Goal: Task Accomplishment & Management: Manage account settings

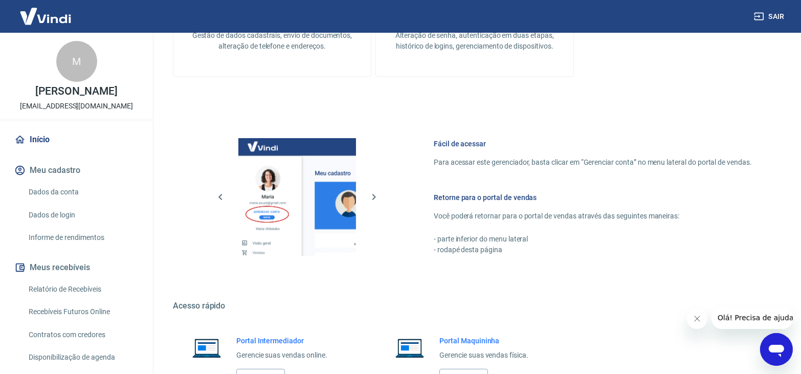
scroll to position [423, 0]
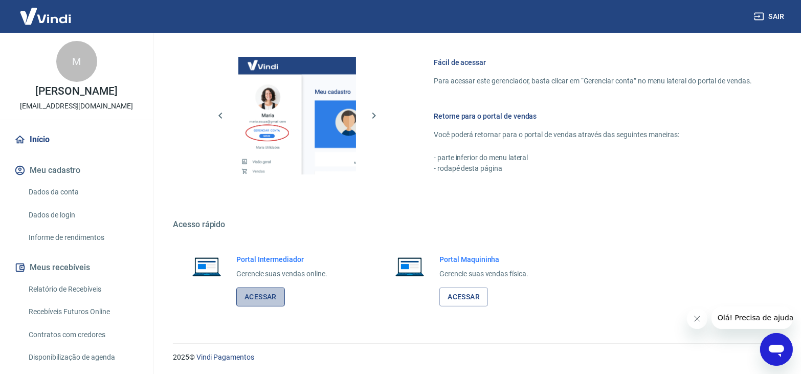
click at [271, 295] on link "Acessar" at bounding box center [260, 297] width 49 height 19
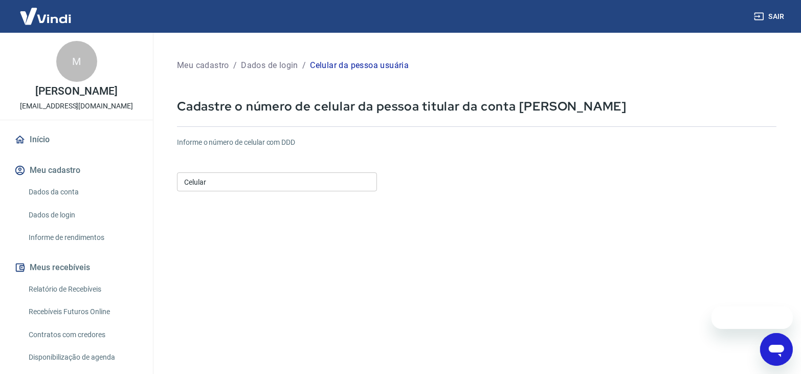
scroll to position [160, 0]
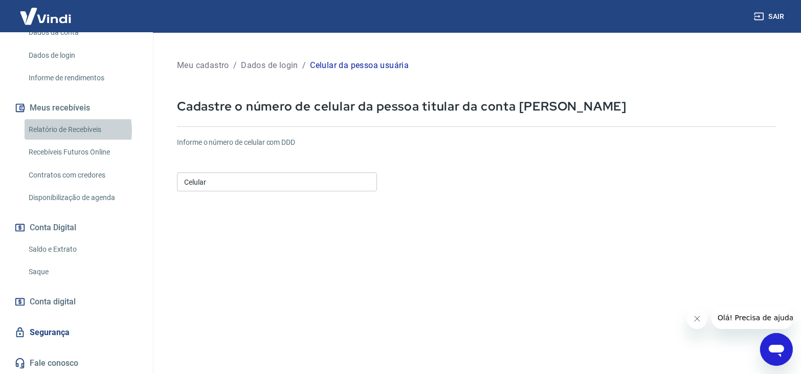
click at [67, 130] on link "Relatório de Recebíveis" at bounding box center [83, 129] width 116 height 21
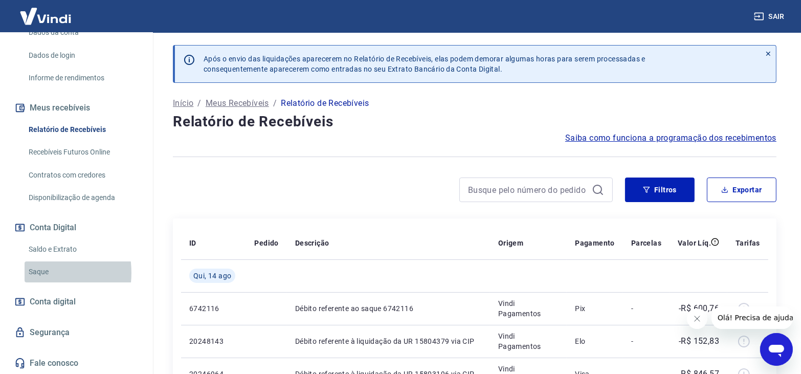
click at [33, 272] on link "Saque" at bounding box center [83, 271] width 116 height 21
